Goal: Entertainment & Leisure: Consume media (video, audio)

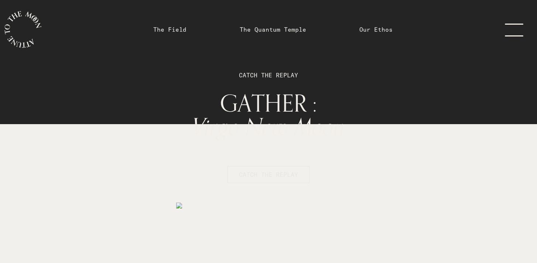
click at [274, 178] on span "CATCH THE REPLAY" at bounding box center [268, 174] width 59 height 9
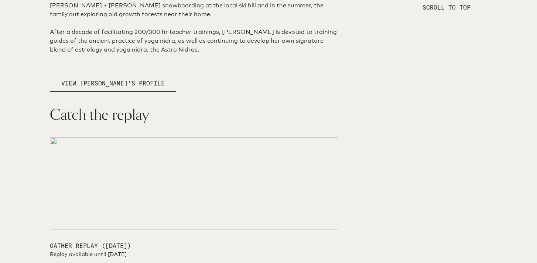
scroll to position [1176, 0]
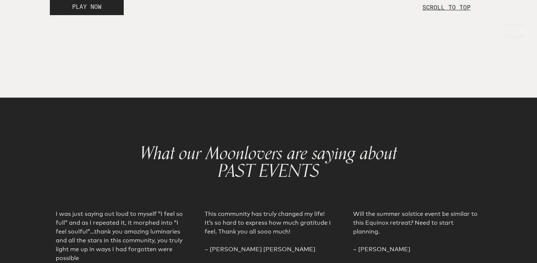
click at [89, 10] on span "PLAY NOW" at bounding box center [87, 6] width 30 height 7
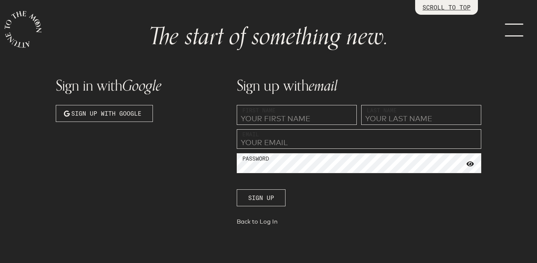
scroll to position [64, 0]
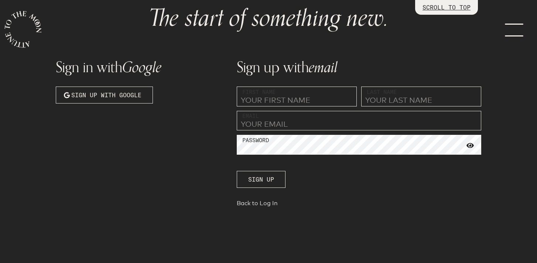
click at [253, 206] on link "Back to Log In" at bounding box center [359, 205] width 244 height 10
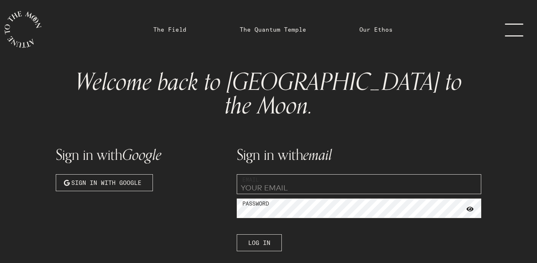
click at [252, 175] on input "email" at bounding box center [359, 185] width 244 height 20
type input "[PERSON_NAME][EMAIL_ADDRESS][PERSON_NAME][DOMAIN_NAME]"
click at [260, 239] on span "Log In" at bounding box center [259, 243] width 22 height 9
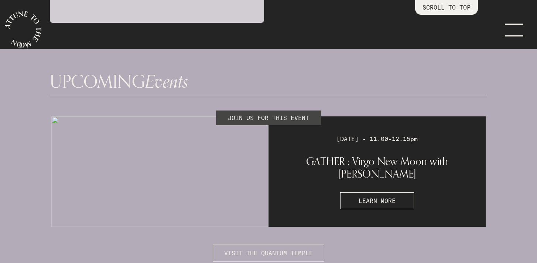
scroll to position [1840, 0]
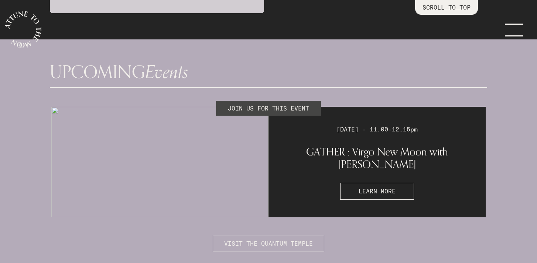
click at [266, 101] on div "JOIN US FOR THIS EVENT" at bounding box center [268, 108] width 105 height 15
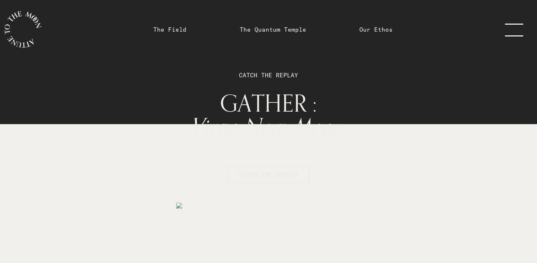
click at [280, 178] on span "CATCH THE REPLAY" at bounding box center [268, 174] width 59 height 9
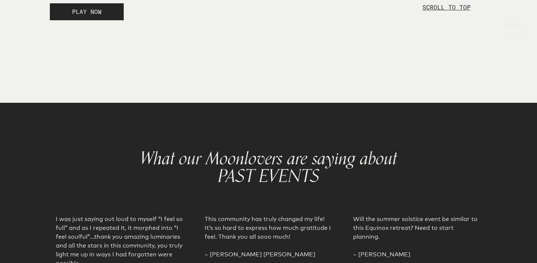
scroll to position [1176, 0]
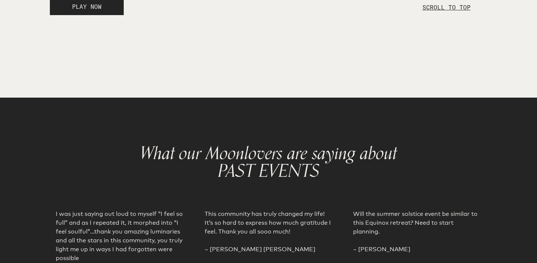
click at [94, 10] on span "PLAY NOW" at bounding box center [87, 6] width 30 height 7
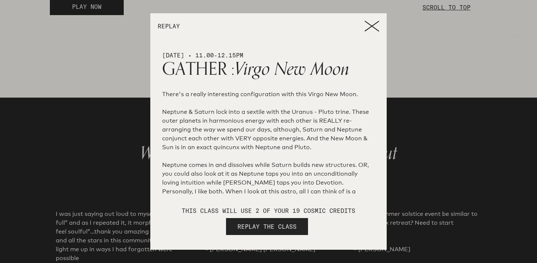
click at [268, 228] on span "REPLAY THE CLASS" at bounding box center [266, 227] width 59 height 9
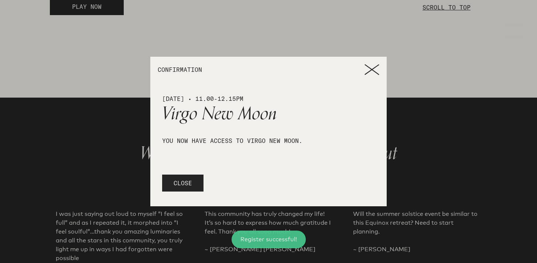
click at [185, 181] on span "CLOSE" at bounding box center [182, 183] width 18 height 9
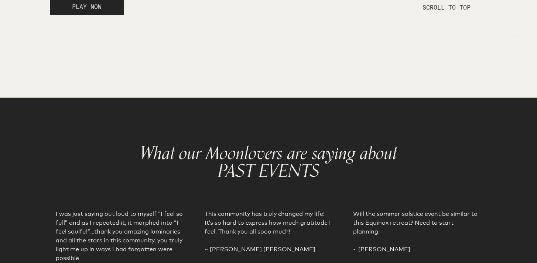
click at [93, 10] on span "PLAY NOW" at bounding box center [87, 6] width 30 height 7
